Goal: Task Accomplishment & Management: Use online tool/utility

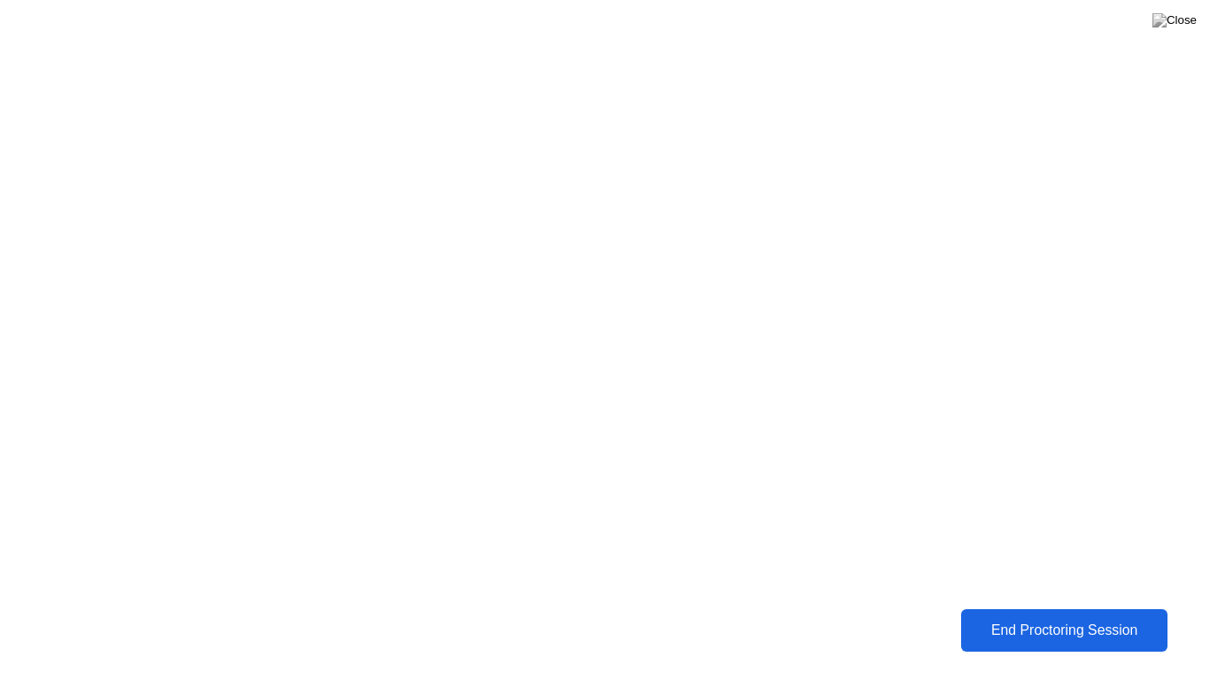
click at [1008, 631] on div "End Proctoring Session" at bounding box center [1064, 631] width 196 height 16
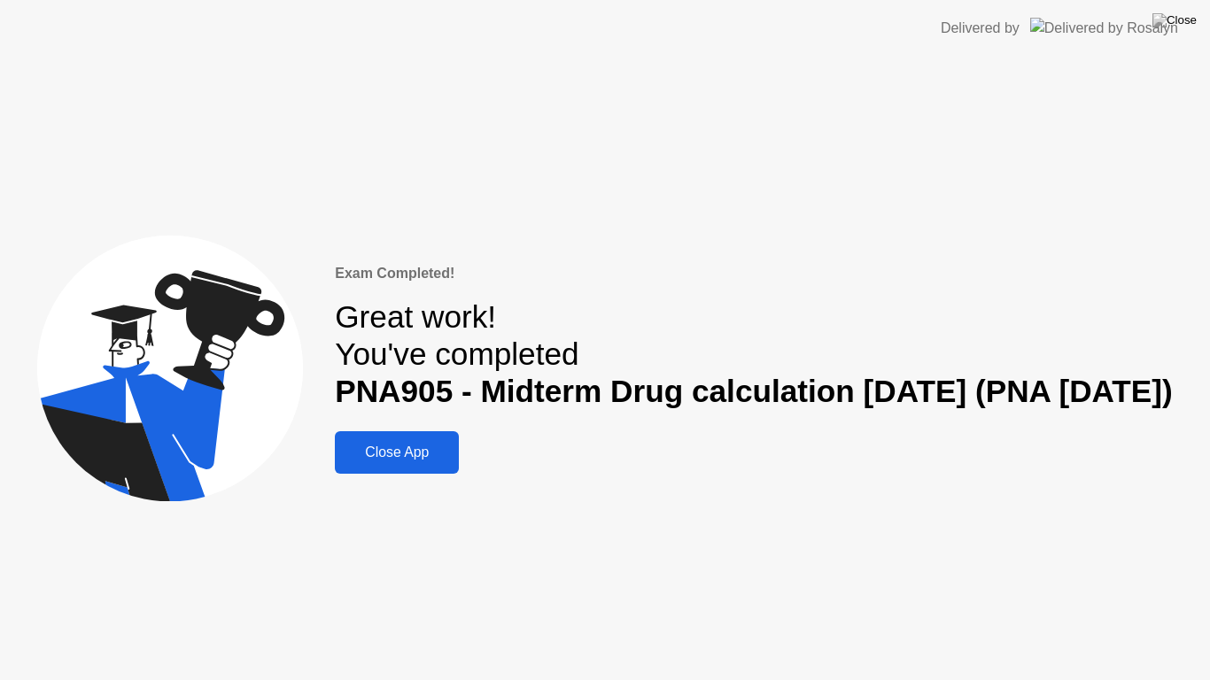
click at [376, 460] on div "Close App" at bounding box center [396, 453] width 113 height 16
